Goal: Navigation & Orientation: Find specific page/section

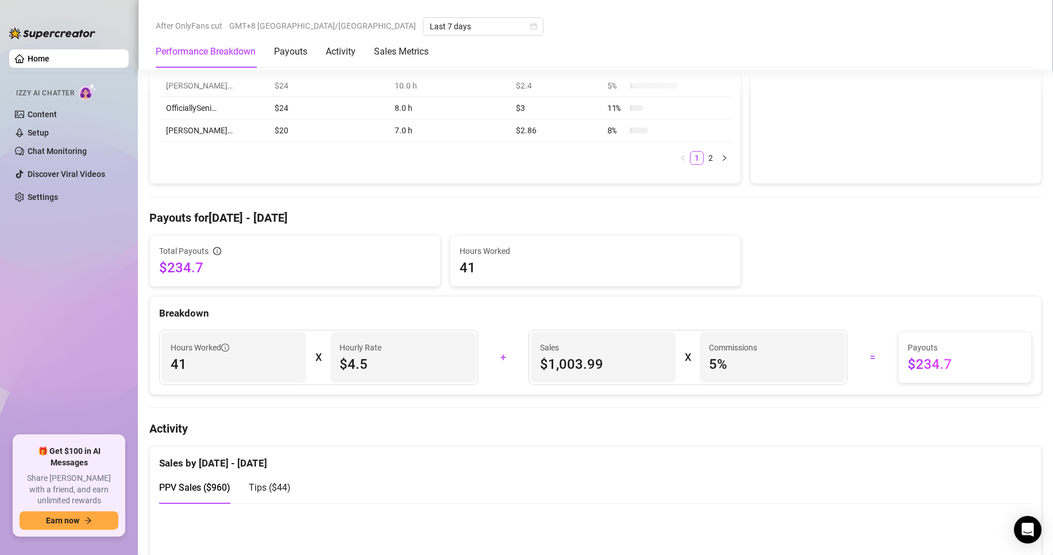
scroll to position [230, 0]
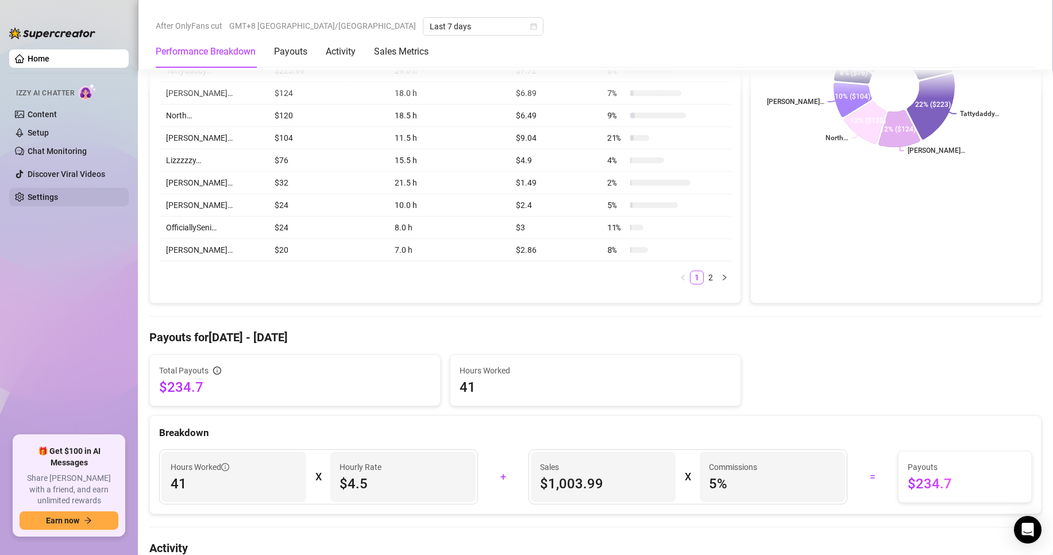
click at [58, 202] on link "Settings" at bounding box center [43, 196] width 30 height 9
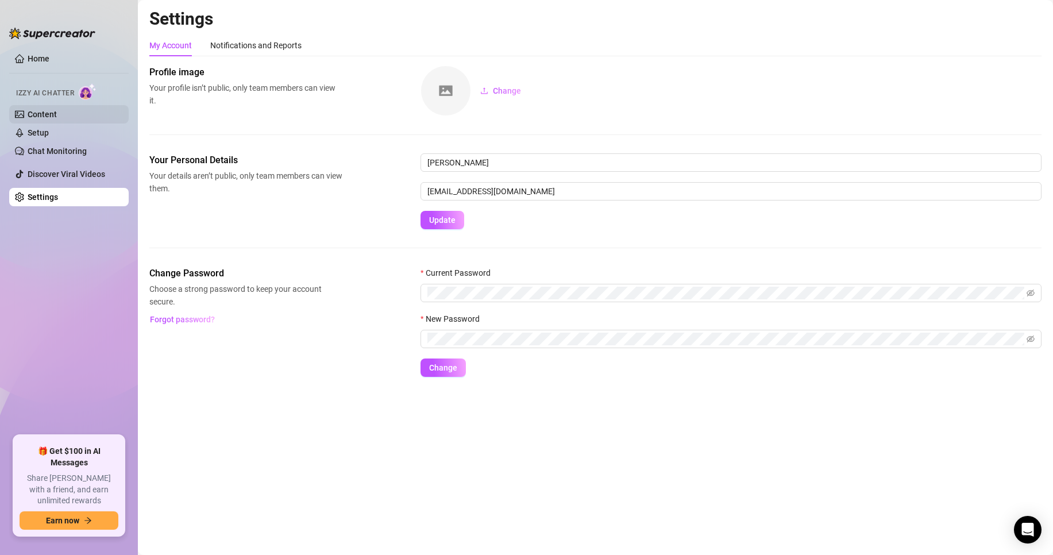
click at [56, 114] on link "Content" at bounding box center [42, 114] width 29 height 9
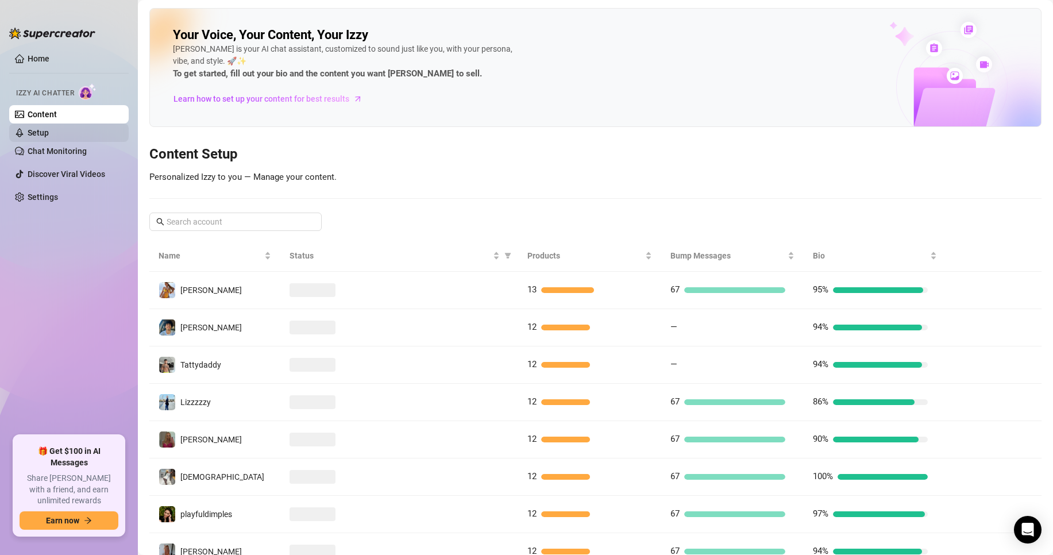
click at [49, 129] on link "Setup" at bounding box center [38, 132] width 21 height 9
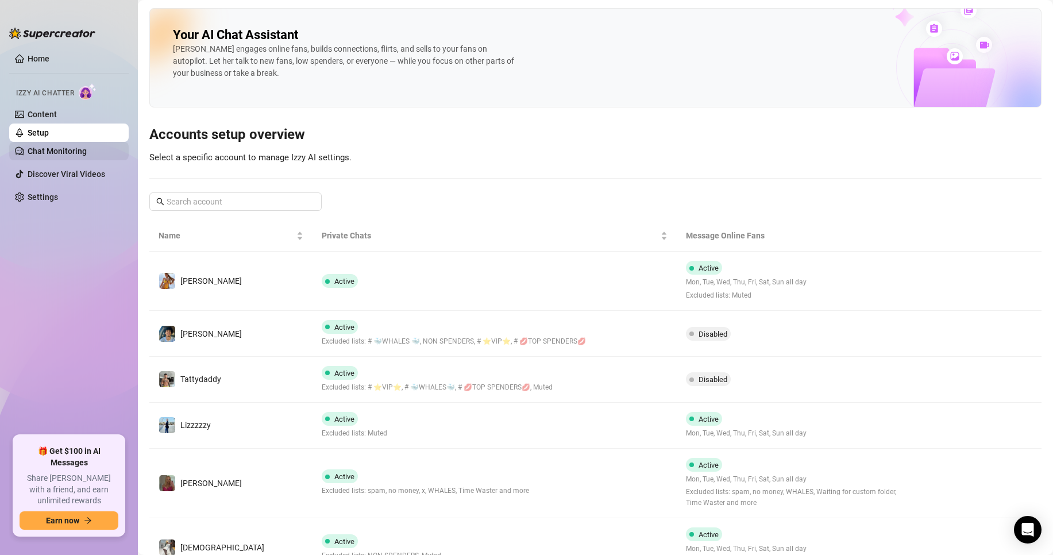
click at [87, 155] on link "Chat Monitoring" at bounding box center [57, 150] width 59 height 9
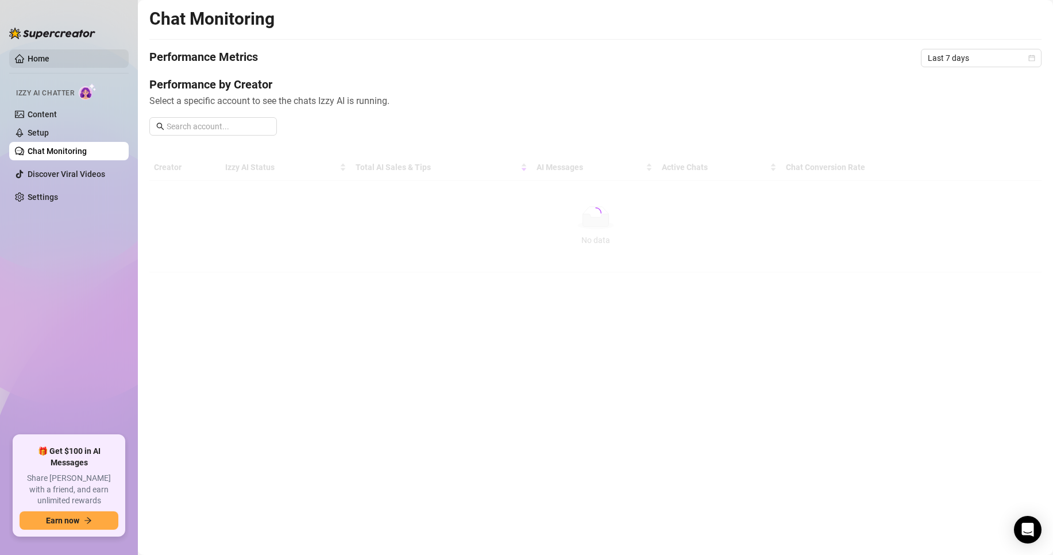
click at [49, 55] on link "Home" at bounding box center [39, 58] width 22 height 9
